Goal: Find specific page/section: Find specific page/section

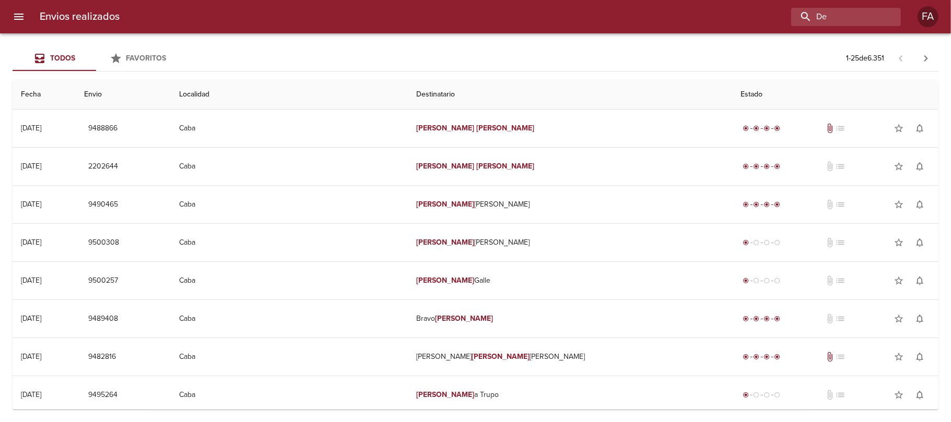
type input "D"
type input "[PERSON_NAME]"
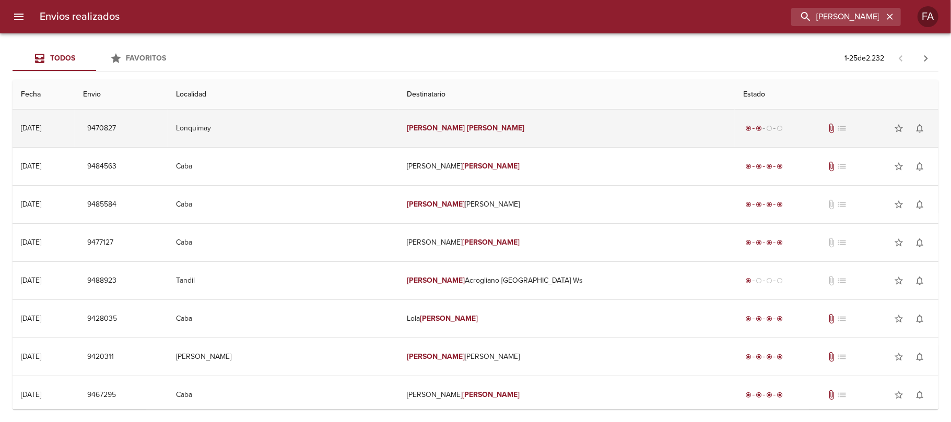
click at [398, 127] on td "Lonquimay" at bounding box center [283, 129] width 231 height 38
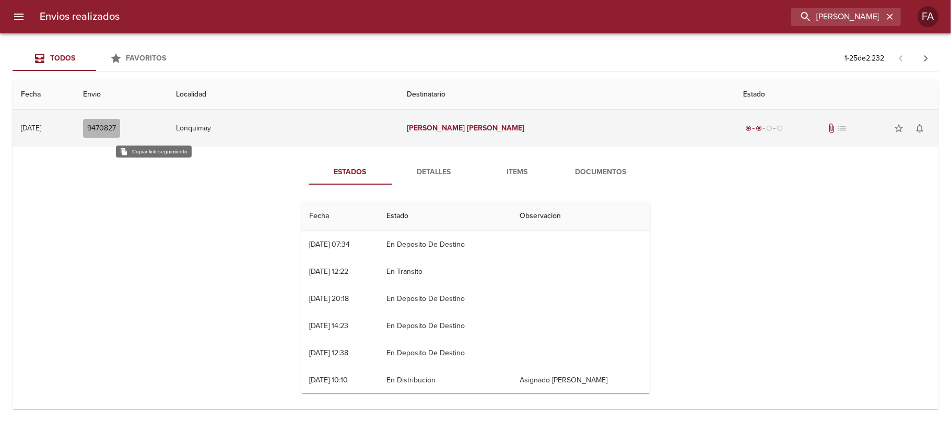
click at [116, 123] on span "9470827" at bounding box center [101, 128] width 29 height 13
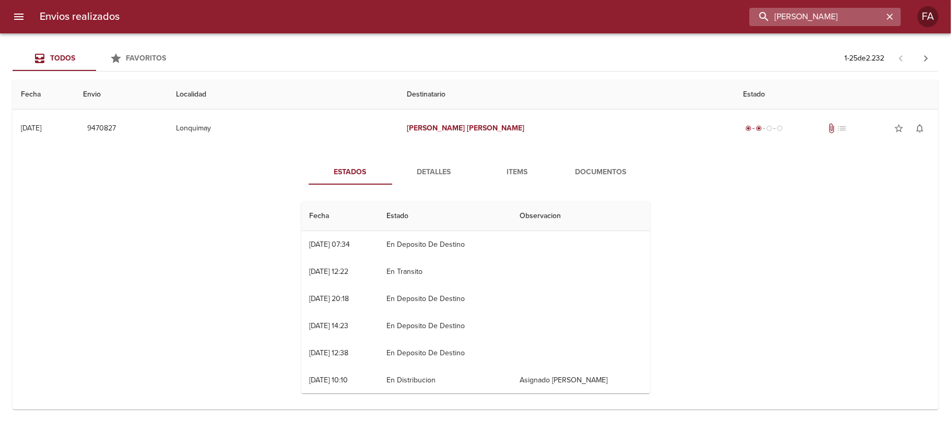
click at [846, 19] on input "[PERSON_NAME]" at bounding box center [816, 17] width 134 height 18
paste input "[PERSON_NAME] BP"
click at [846, 19] on input "[PERSON_NAME] BP" at bounding box center [816, 17] width 134 height 18
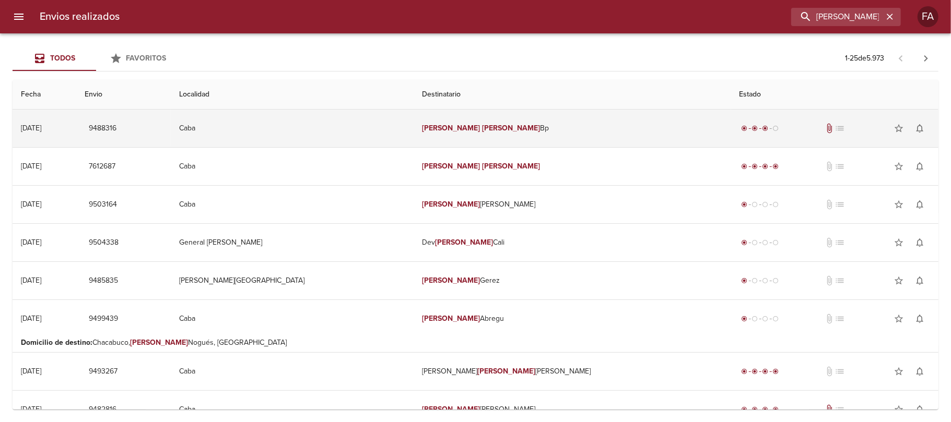
click at [581, 116] on td "[PERSON_NAME] Bp" at bounding box center [572, 129] width 317 height 38
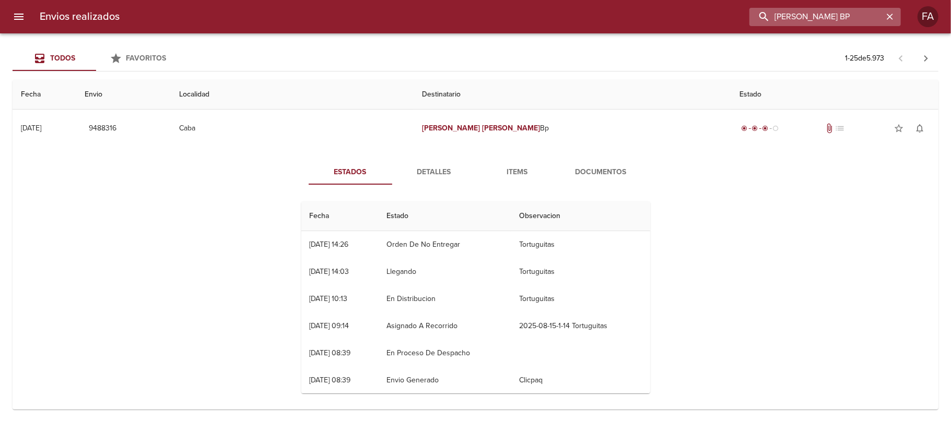
click at [827, 17] on input "[PERSON_NAME] BP" at bounding box center [816, 17] width 134 height 18
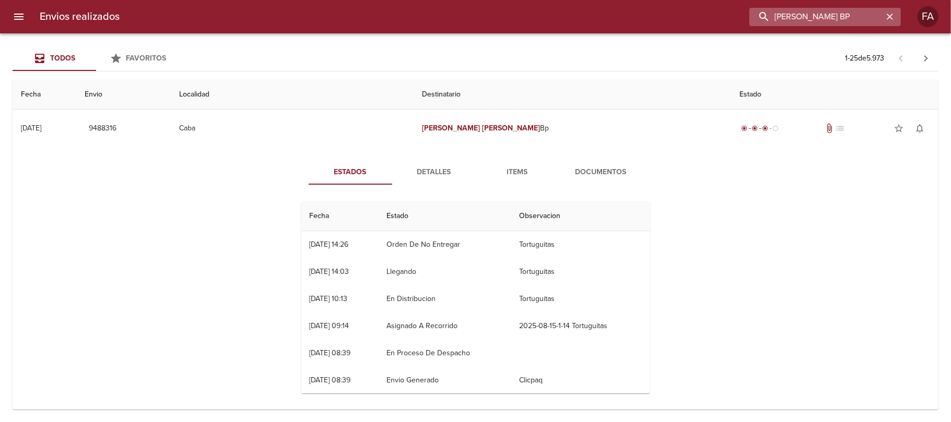
paste input "[PERSON_NAME]"
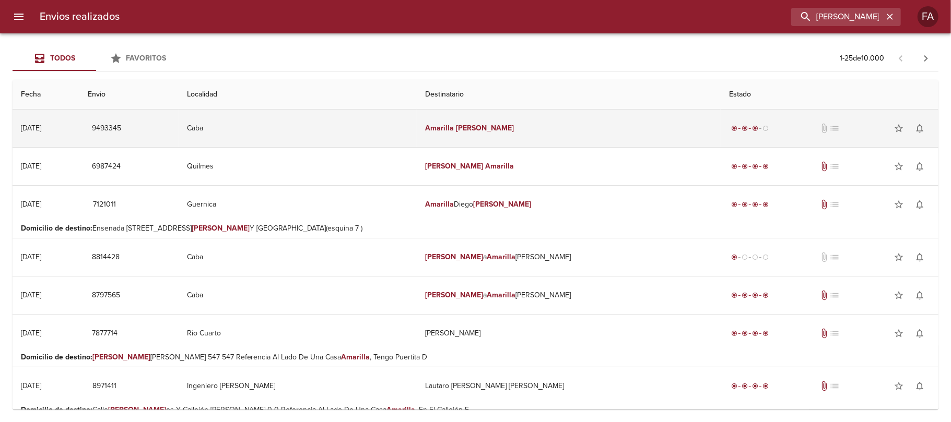
click at [720, 129] on td "radio_button_checked radio_button_checked radio_button_checked radio_button_unc…" at bounding box center [829, 129] width 218 height 38
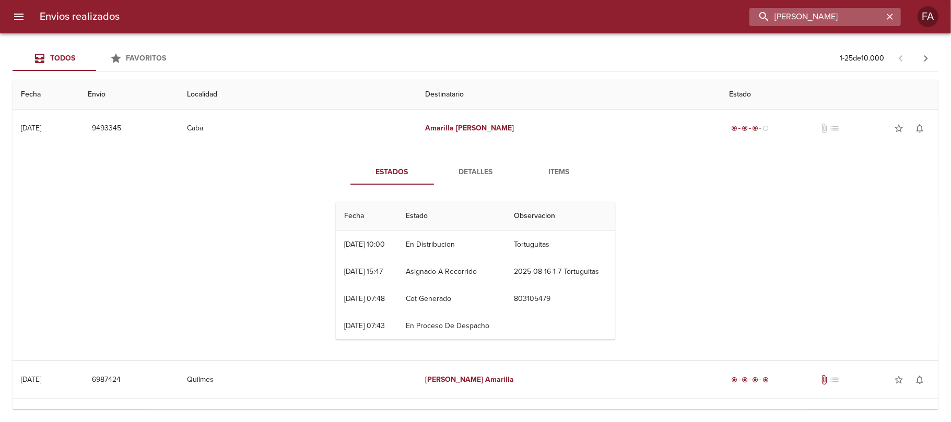
click at [824, 17] on input "[PERSON_NAME]" at bounding box center [816, 17] width 134 height 18
paste input "[PERSON_NAME]"
type input "[PERSON_NAME]"
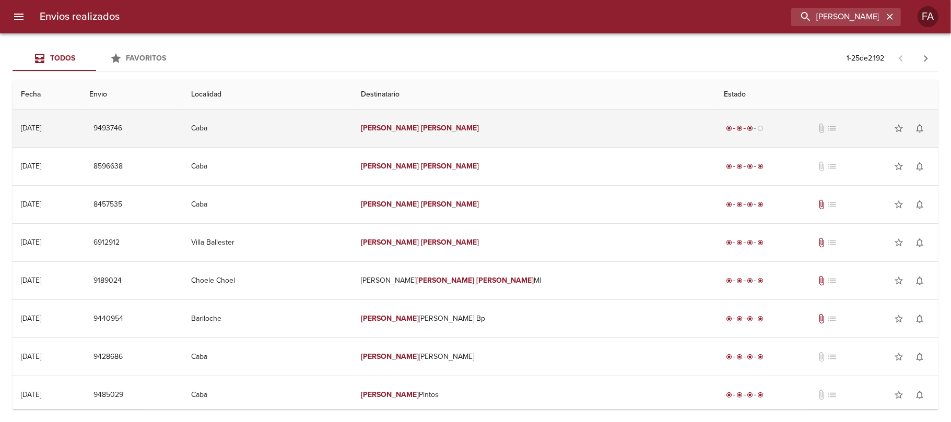
click at [434, 134] on td "[PERSON_NAME]" at bounding box center [533, 129] width 363 height 38
